Goal: Communication & Community: Connect with others

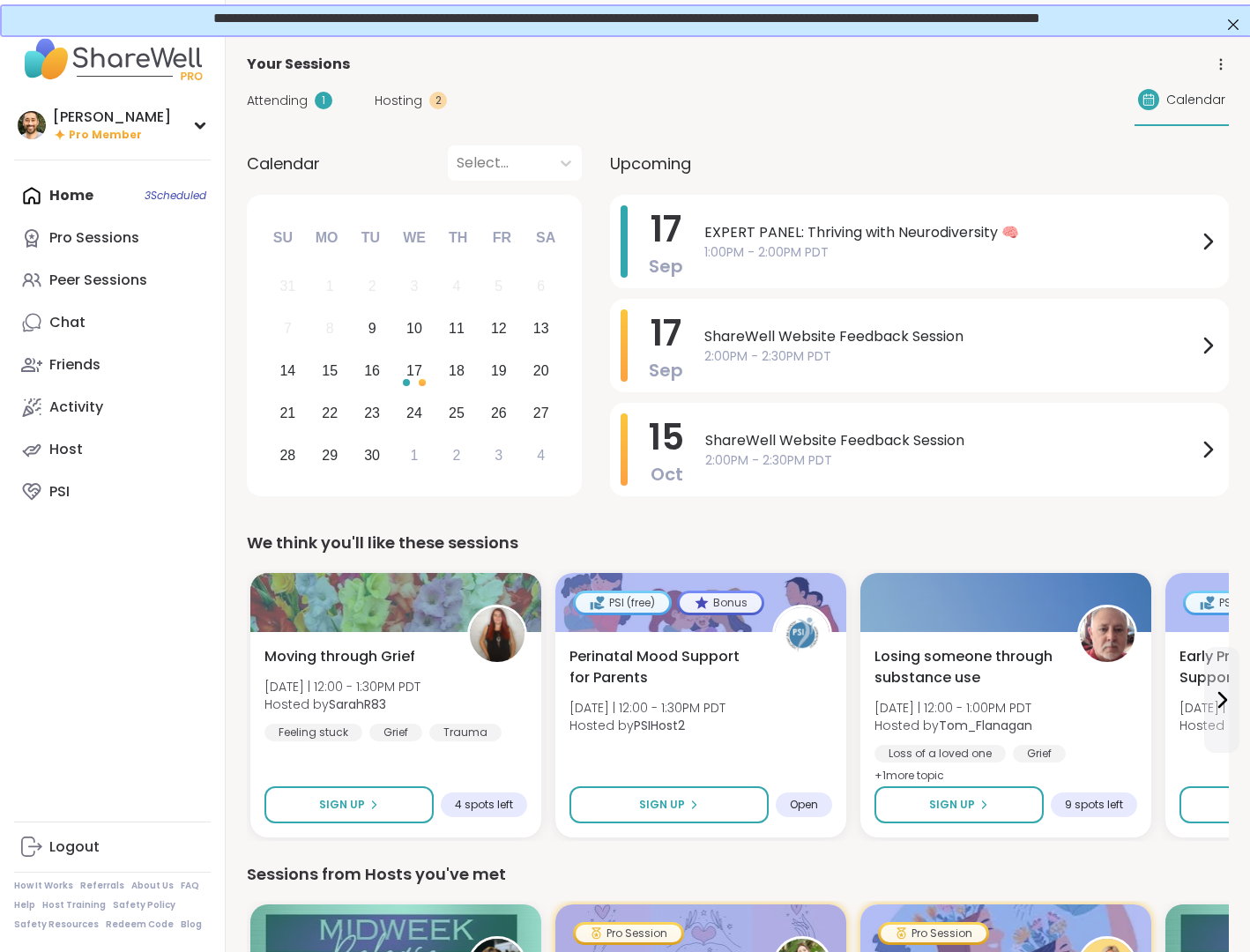
click at [96, 179] on div "Home 3 Scheduled Pro Sessions Peer Sessions Chat Friends Activity Host PSI" at bounding box center [112, 343] width 196 height 339
click at [122, 234] on div "Pro Sessions" at bounding box center [93, 238] width 90 height 20
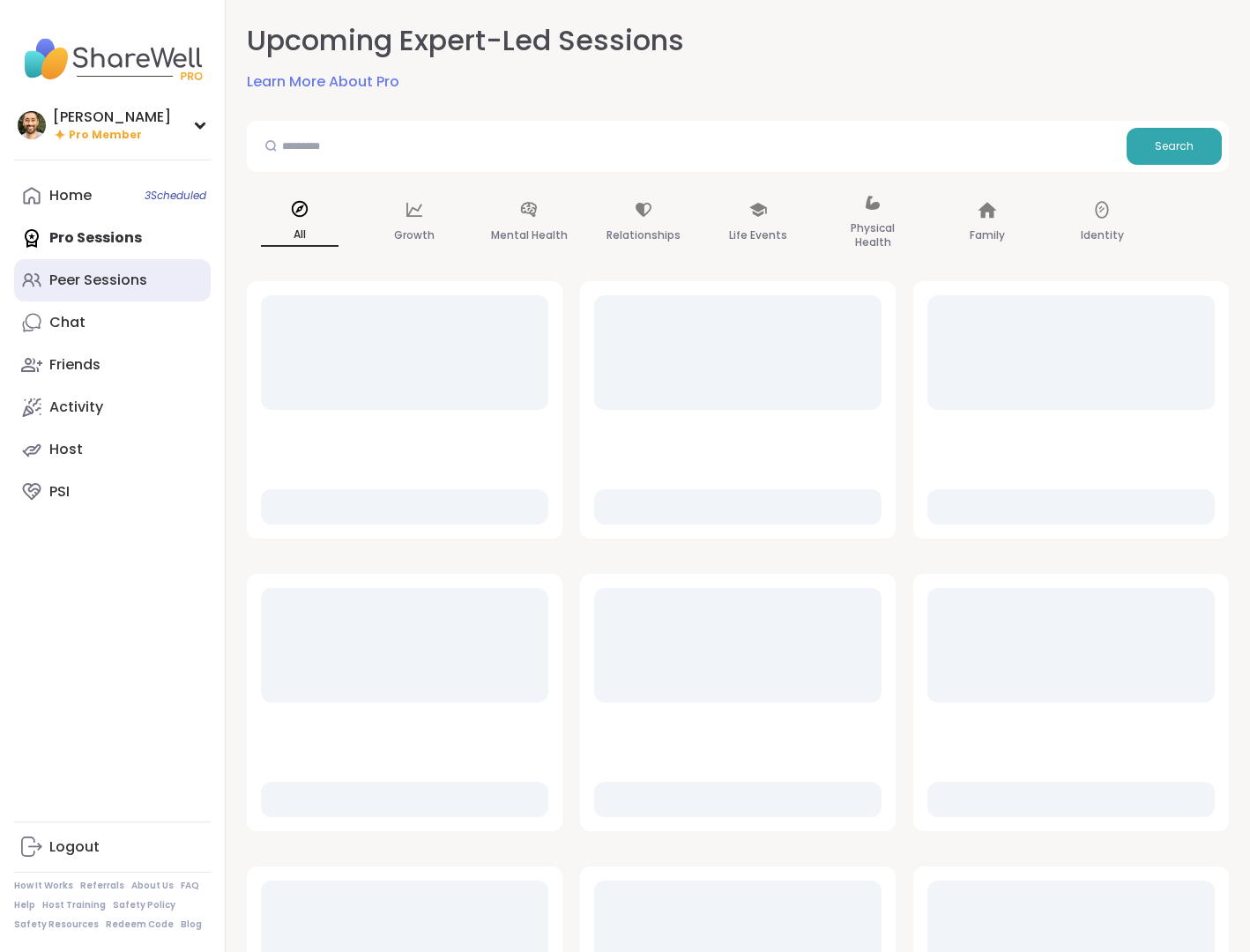
click at [124, 298] on link "Peer Sessions" at bounding box center [112, 280] width 196 height 42
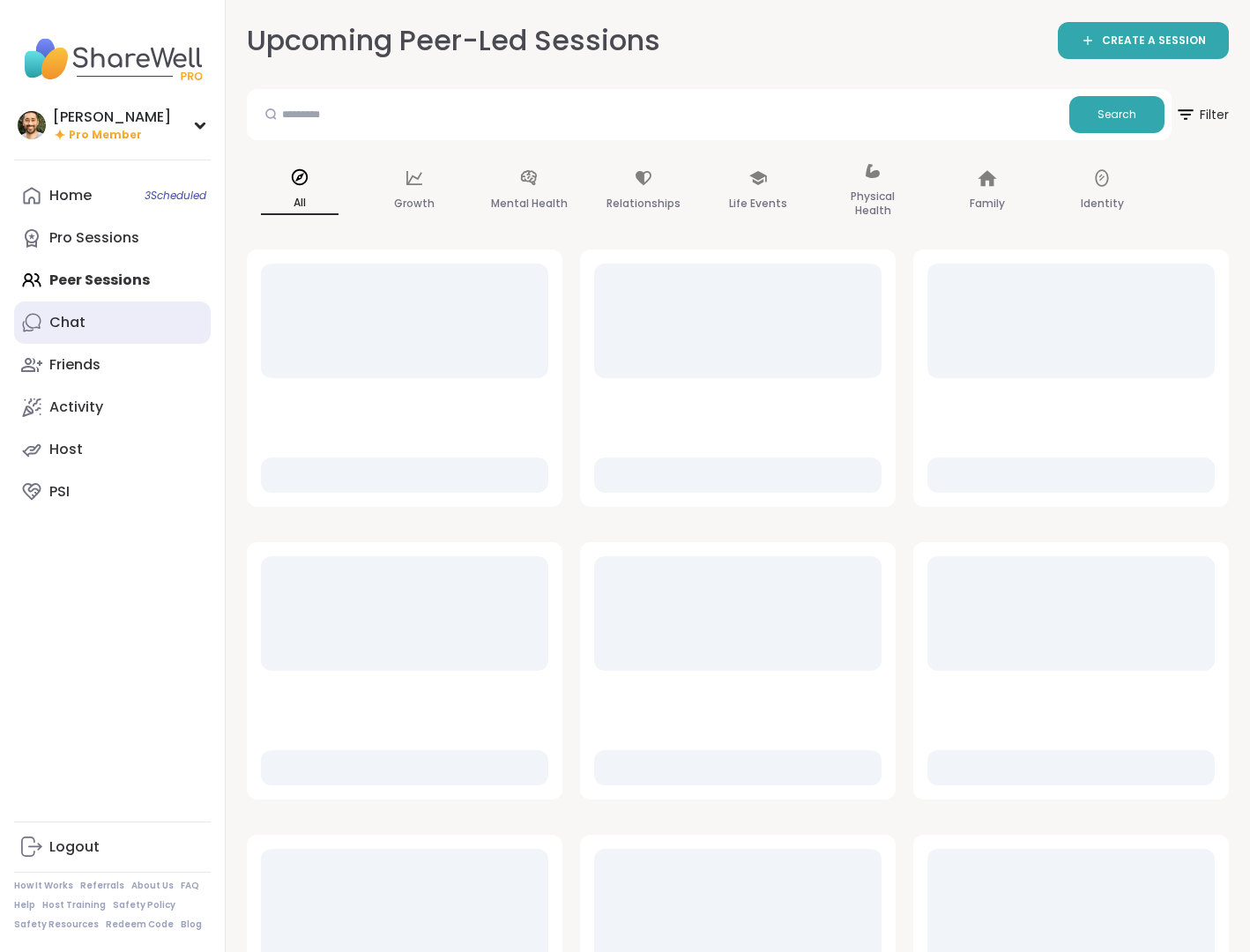
click at [108, 308] on link "Chat" at bounding box center [112, 322] width 196 height 42
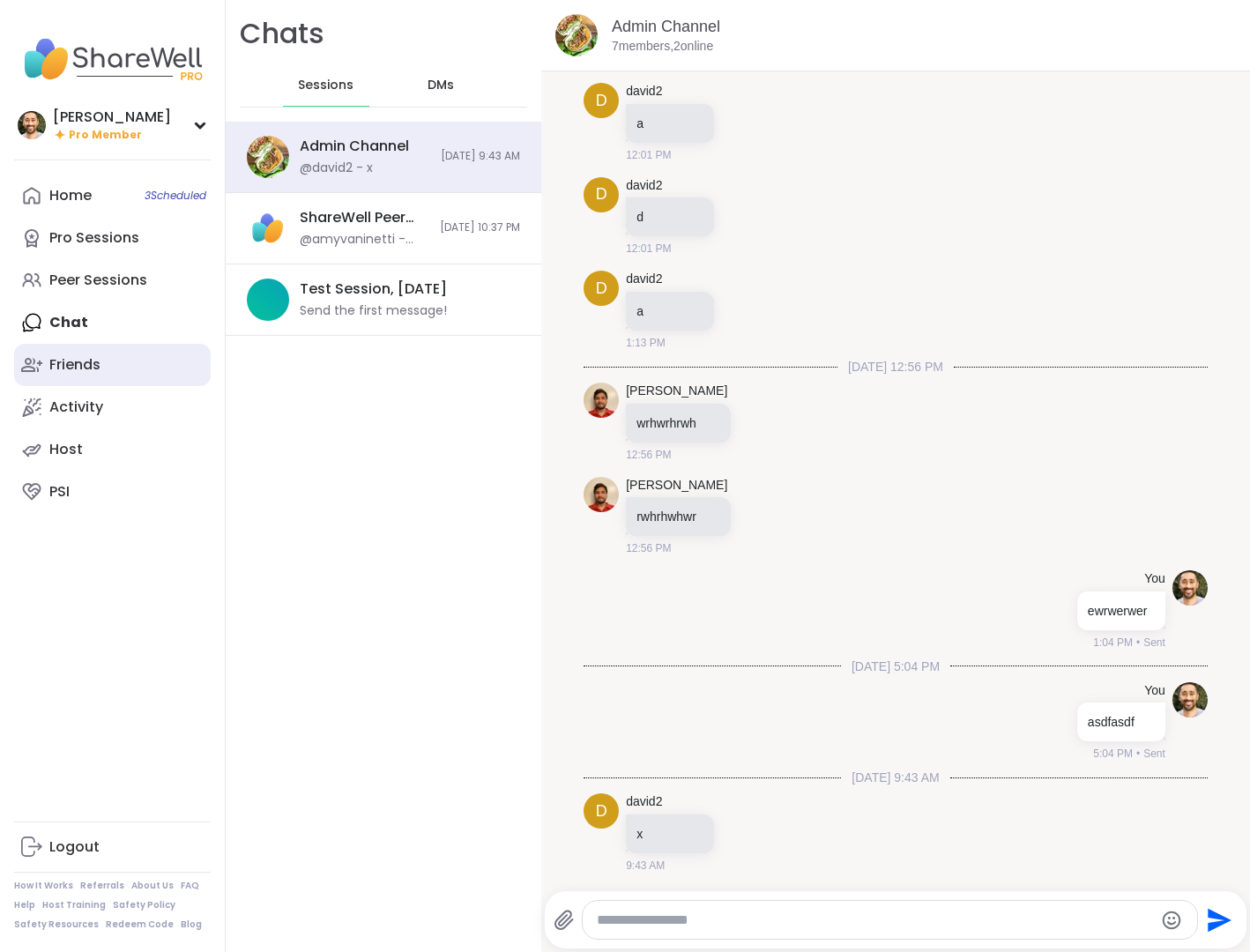
click at [121, 377] on link "Friends" at bounding box center [112, 364] width 196 height 42
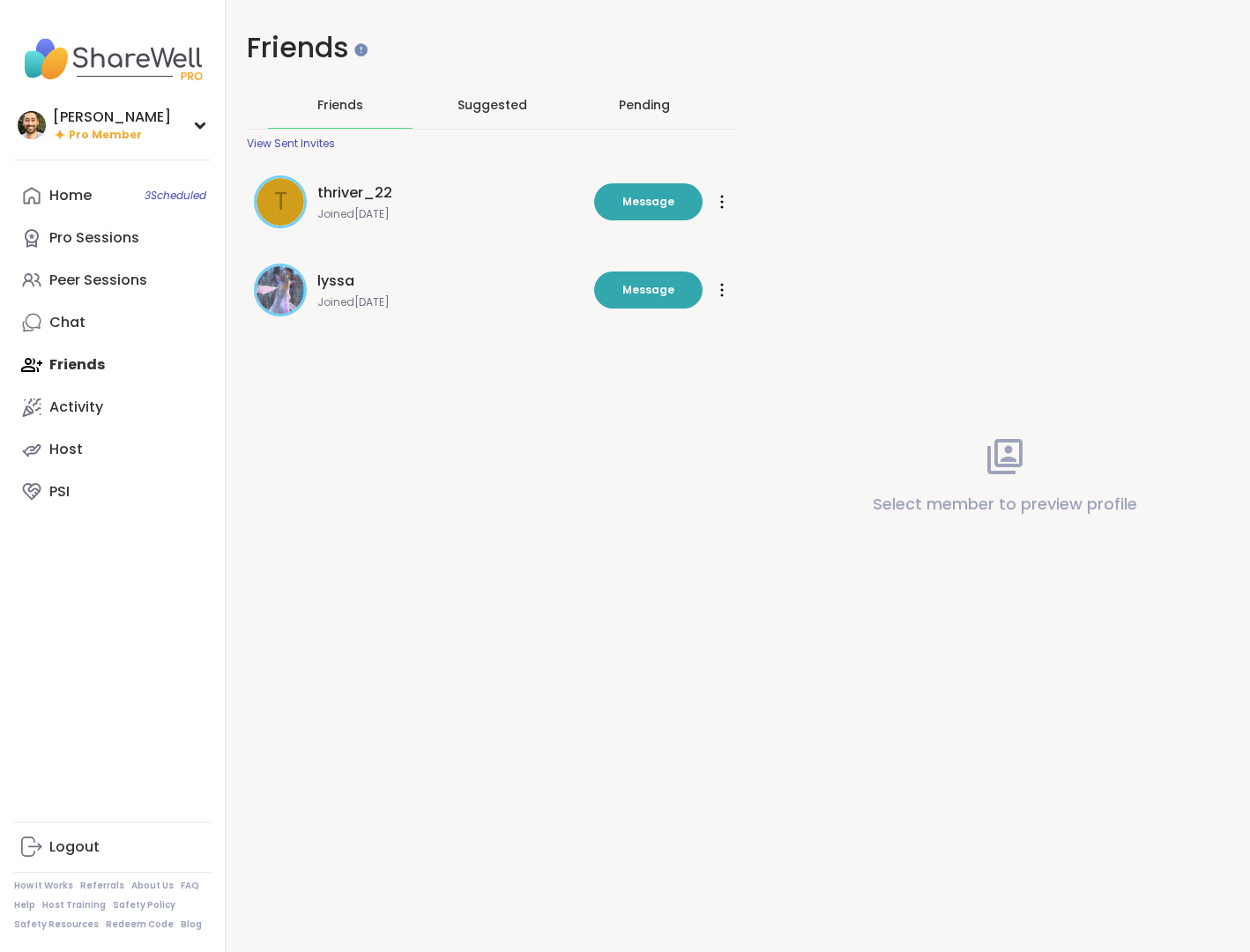
click at [472, 286] on div "lyssa" at bounding box center [450, 281] width 266 height 21
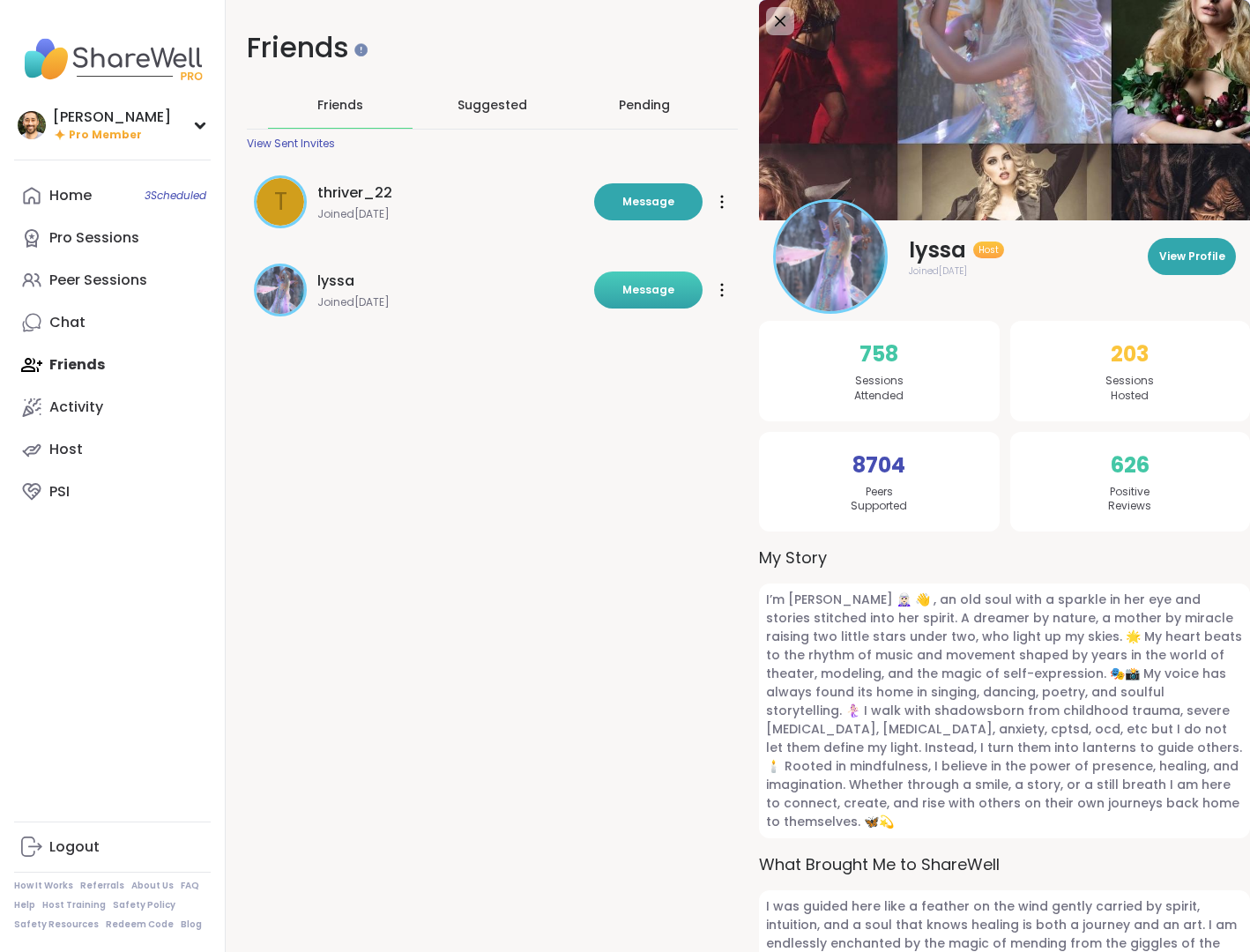
click at [670, 295] on span "Message" at bounding box center [648, 290] width 52 height 16
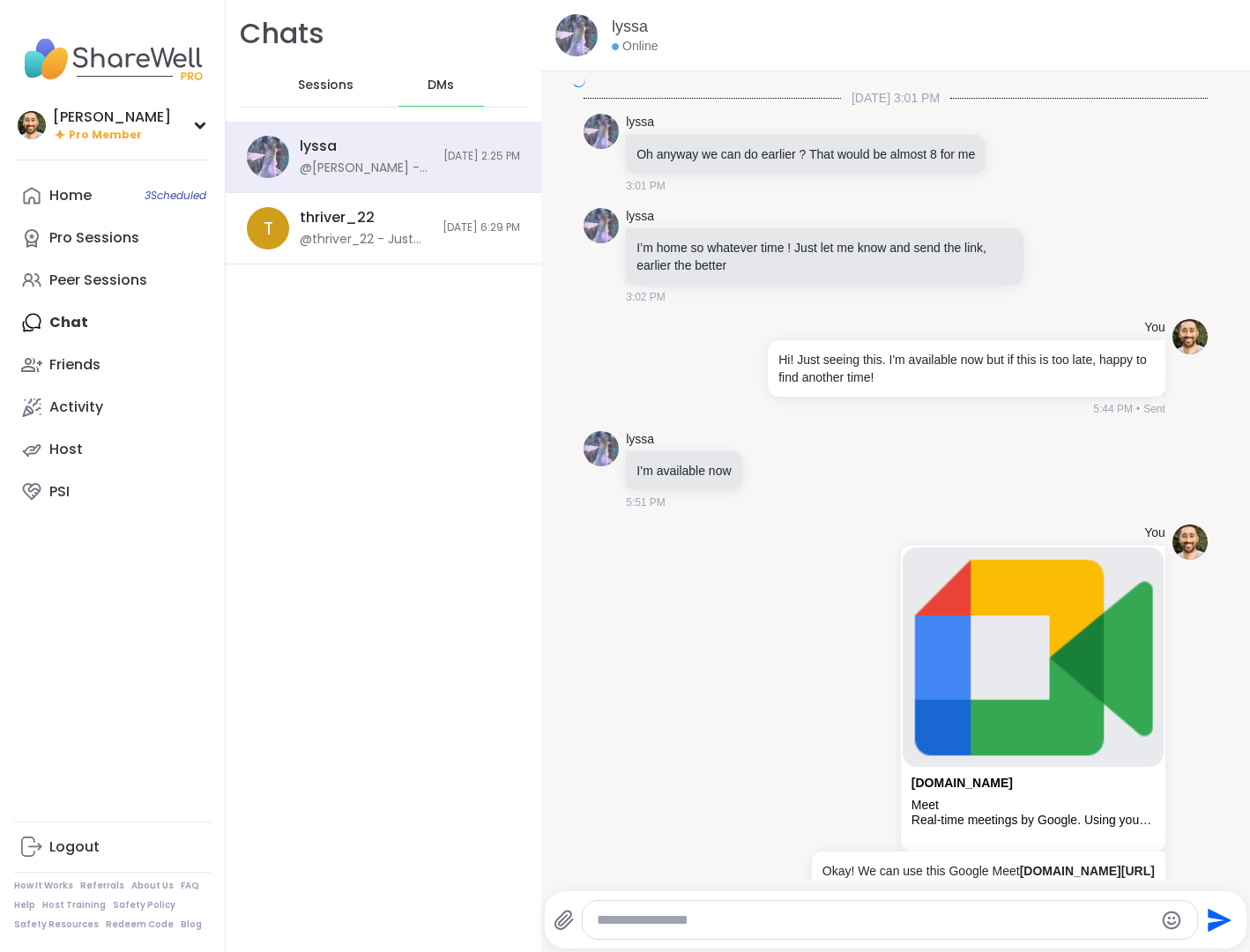
scroll to position [4032, 0]
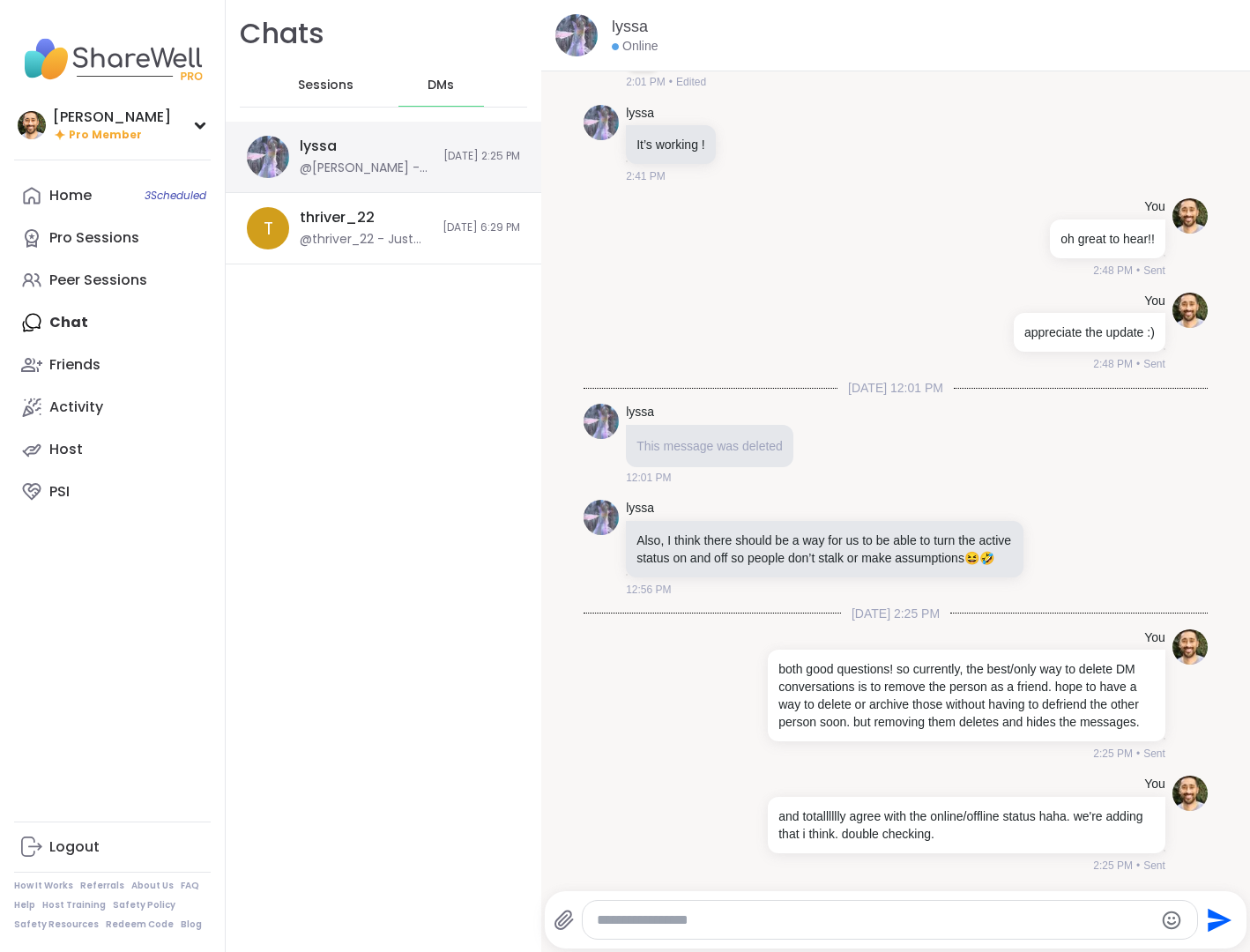
click at [392, 158] on div "lyssa @[PERSON_NAME] - and totalllllly agree with the online/offline status hah…" at bounding box center [366, 157] width 133 height 41
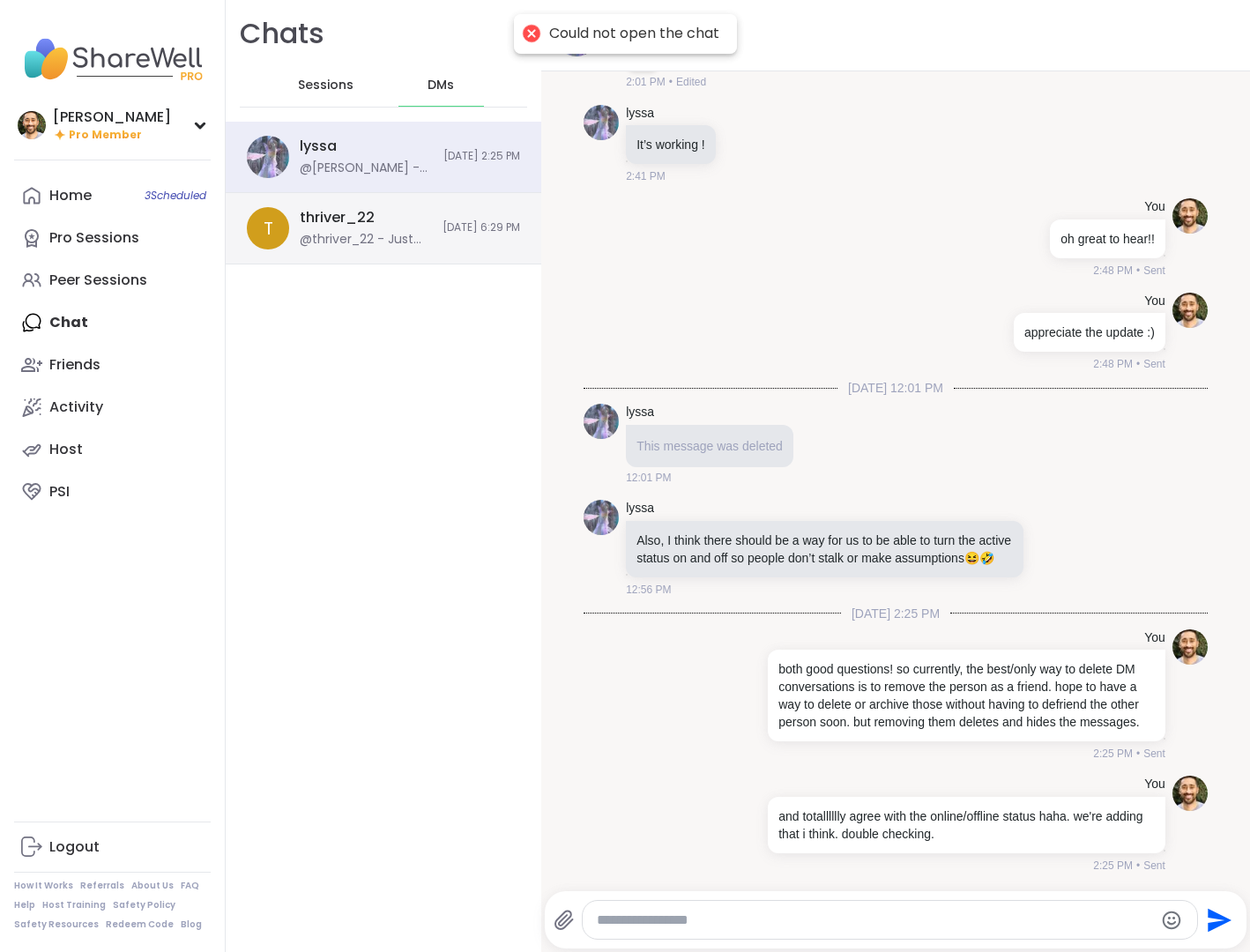
click at [421, 248] on div "t thriver_22 @thriver_22 - Just heard the chime sound, I love it !!! 😆 [DATE] 6…" at bounding box center [383, 229] width 315 height 72
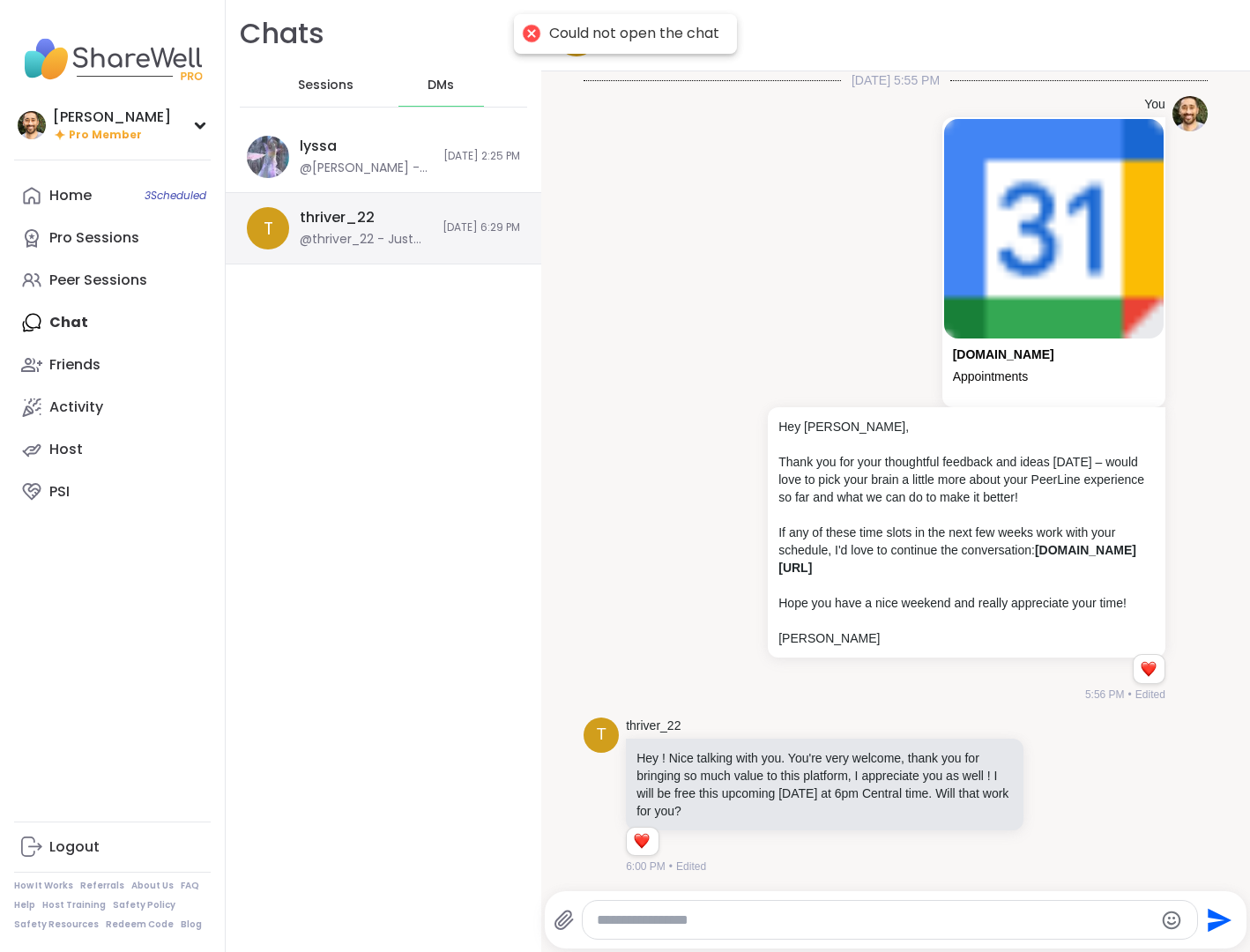
scroll to position [1176, 0]
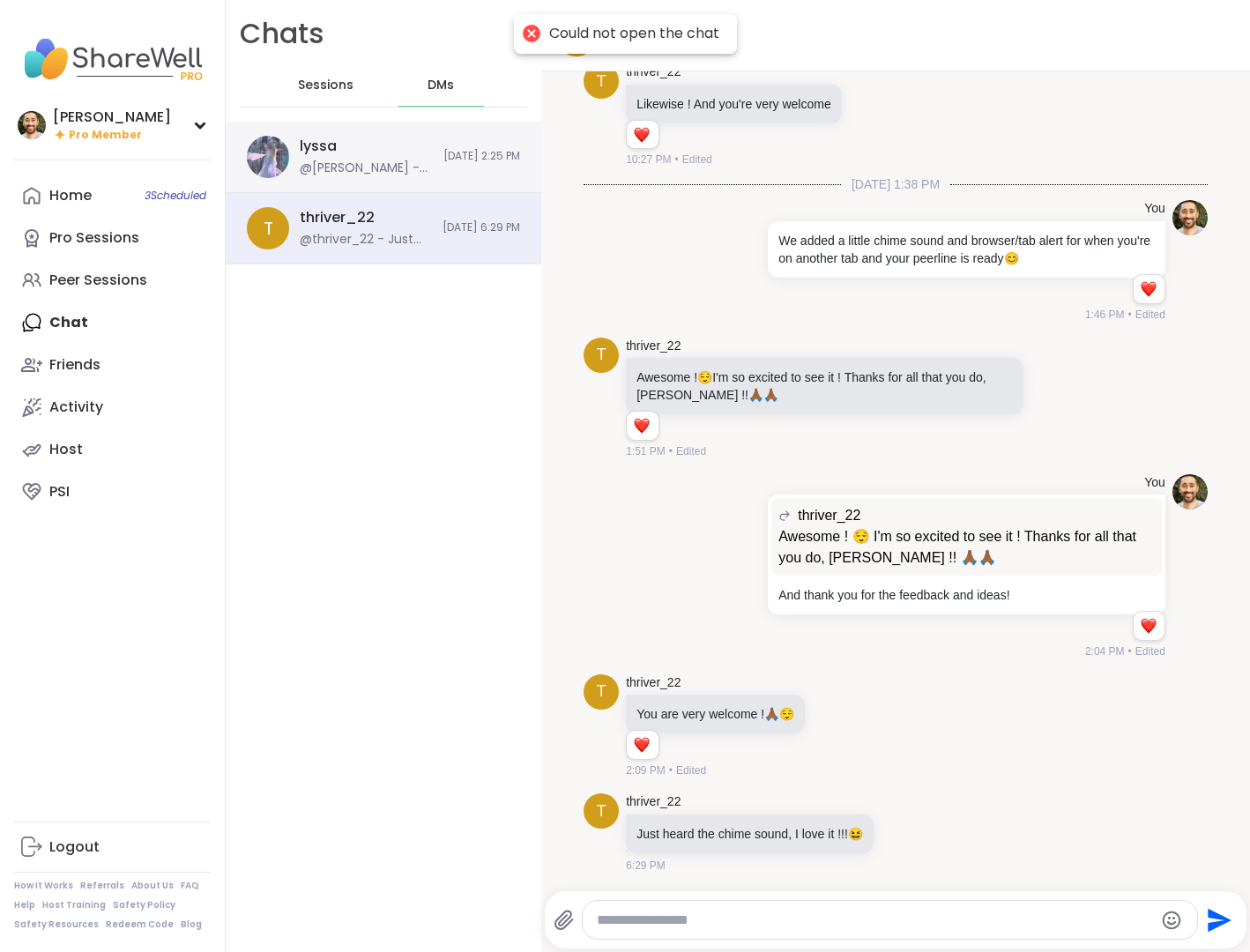
click at [397, 154] on div "lyssa @[PERSON_NAME] - and totalllllly agree with the online/offline status hah…" at bounding box center [366, 157] width 133 height 41
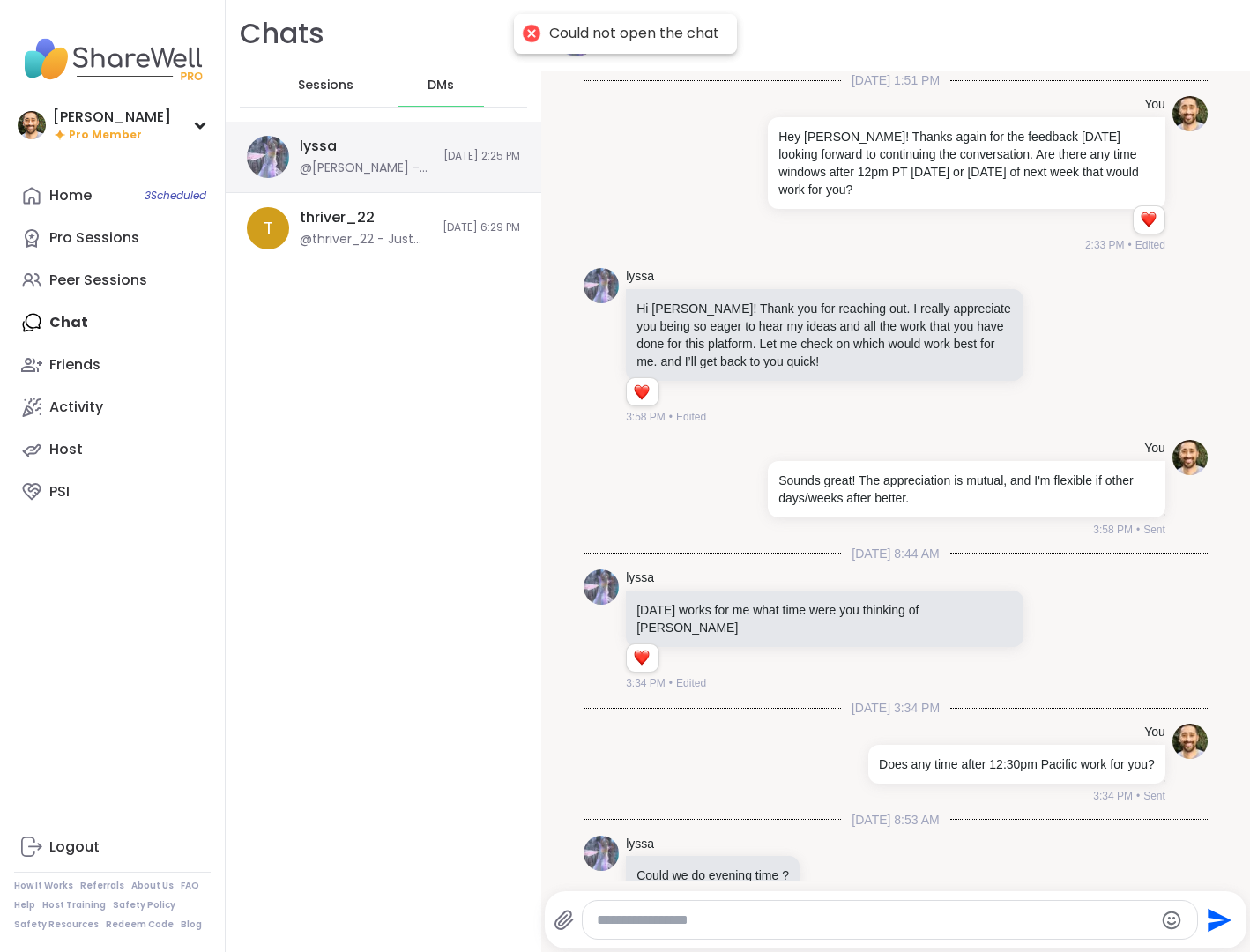
scroll to position [4032, 0]
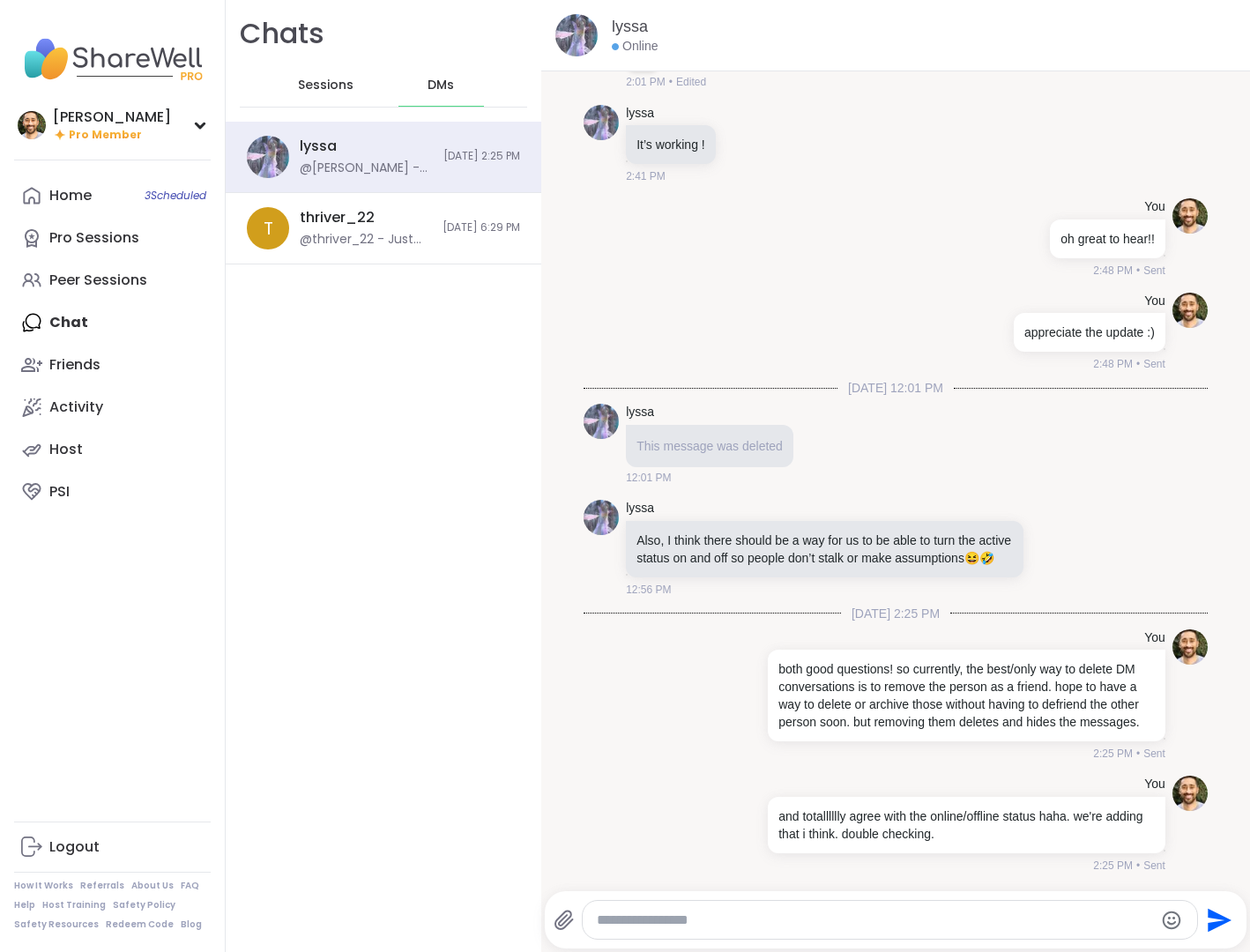
click at [680, 931] on div at bounding box center [890, 920] width 614 height 38
click at [669, 922] on textarea "Type your message" at bounding box center [874, 920] width 556 height 18
type textarea "*"
type textarea "**********"
